Goal: Task Accomplishment & Management: Use online tool/utility

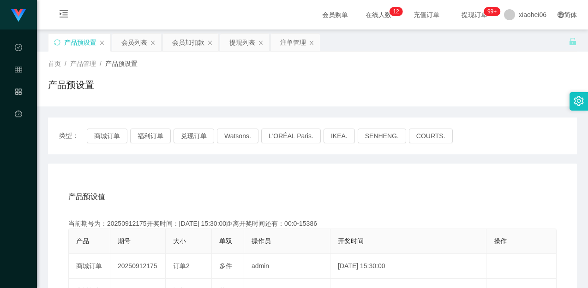
click at [58, 47] on div "产品预设置" at bounding box center [79, 43] width 62 height 18
click at [58, 43] on icon "图标: sync" at bounding box center [57, 42] width 6 height 6
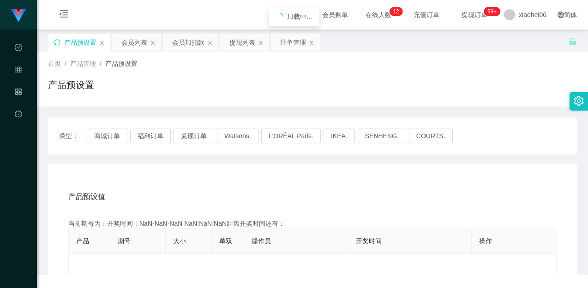
click at [227, 84] on div "产品预设置" at bounding box center [312, 88] width 529 height 21
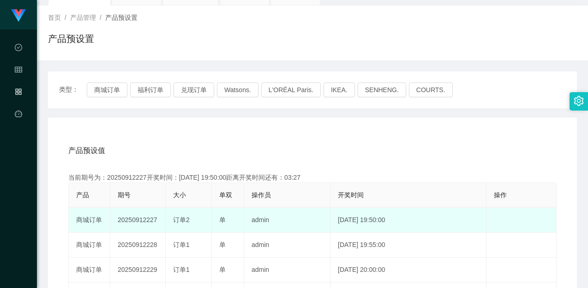
drag, startPoint x: 146, startPoint y: 220, endPoint x: 163, endPoint y: 220, distance: 17.1
click at [163, 220] on td "20250912227" at bounding box center [137, 220] width 55 height 25
copy td "227"
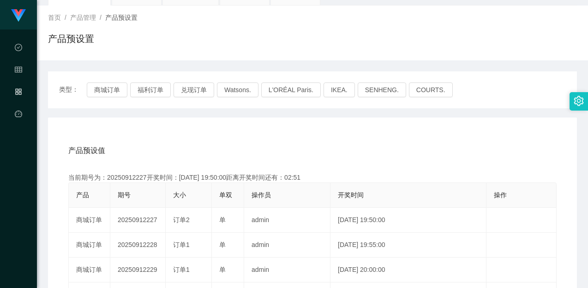
click at [326, 142] on div "产品预设值 添加期号" at bounding box center [312, 151] width 488 height 26
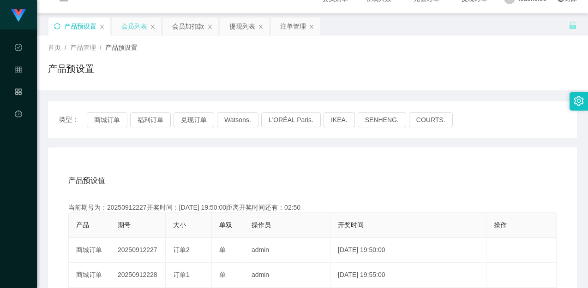
scroll to position [0, 0]
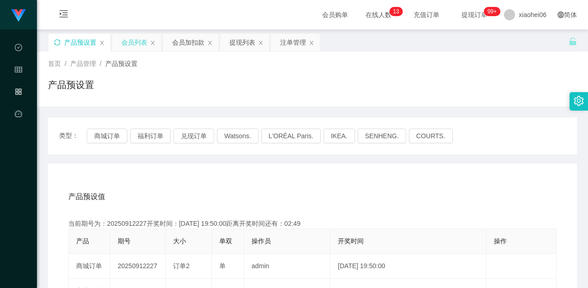
click at [132, 37] on div "会员列表" at bounding box center [134, 43] width 26 height 18
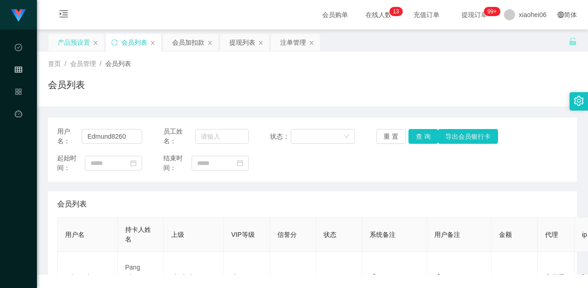
click at [344, 88] on div "会员列表" at bounding box center [312, 88] width 529 height 21
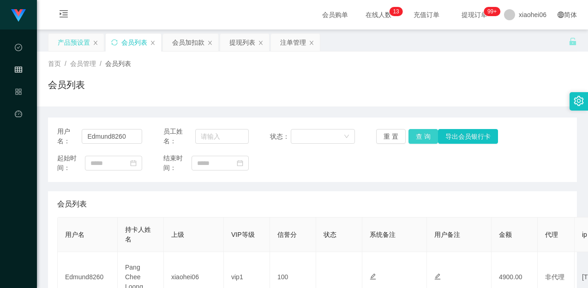
click at [422, 138] on button "查 询" at bounding box center [423, 136] width 30 height 15
click at [399, 177] on div "用户名： Edmund8260 员工姓名： 状态： 重 置 查 询 导出会员银行卡 起始时间： 结束时间：" at bounding box center [312, 150] width 529 height 65
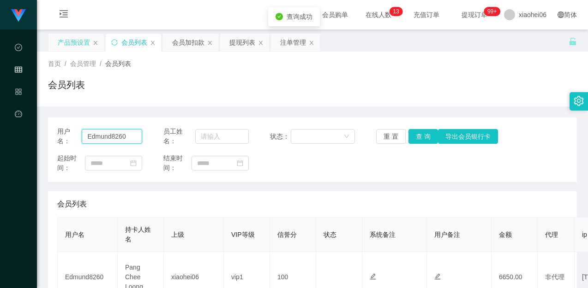
click at [132, 143] on input "Edmund8260" at bounding box center [112, 136] width 60 height 15
click at [418, 138] on button "查 询" at bounding box center [423, 136] width 30 height 15
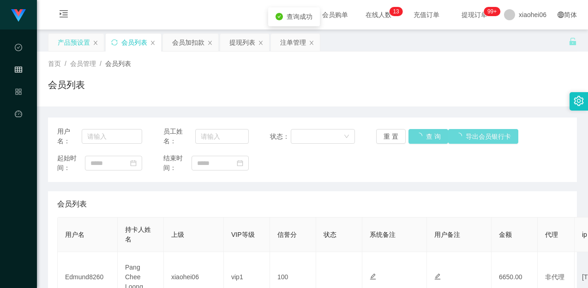
click at [411, 163] on div "起始时间： 结束时间：" at bounding box center [312, 163] width 510 height 19
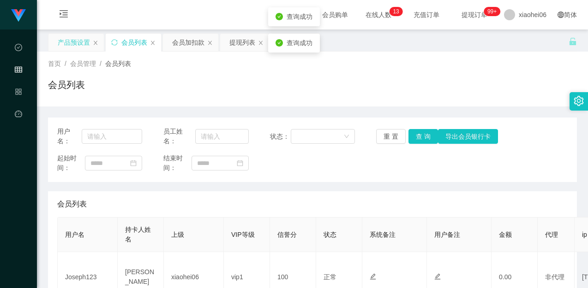
click at [382, 101] on div "首页 / 会员管理 / 会员列表 / 会员列表" at bounding box center [312, 79] width 551 height 55
click at [282, 45] on div "注单管理" at bounding box center [293, 43] width 26 height 18
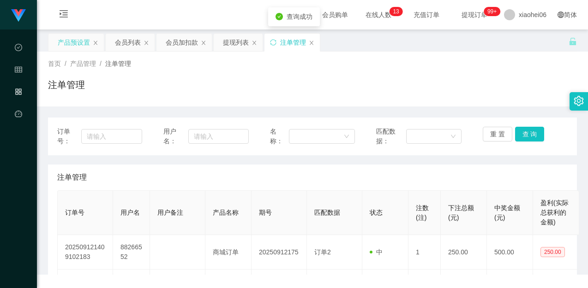
click at [446, 96] on div "注单管理" at bounding box center [312, 88] width 529 height 21
click at [477, 166] on div "注单管理" at bounding box center [312, 178] width 510 height 26
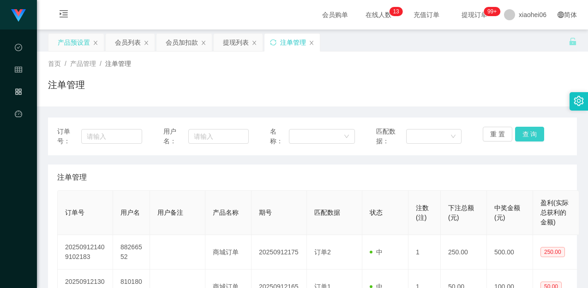
click at [524, 136] on button "查 询" at bounding box center [530, 134] width 30 height 15
click at [492, 87] on div "注单管理" at bounding box center [312, 88] width 529 height 21
